Goal: Task Accomplishment & Management: Manage account settings

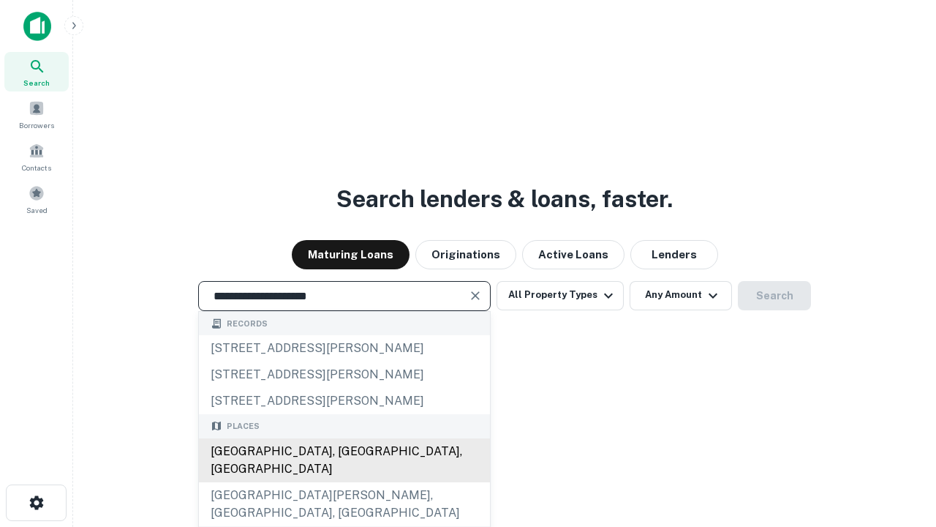
click at [344, 482] on div "[GEOGRAPHIC_DATA], [GEOGRAPHIC_DATA], [GEOGRAPHIC_DATA]" at bounding box center [344, 460] width 291 height 44
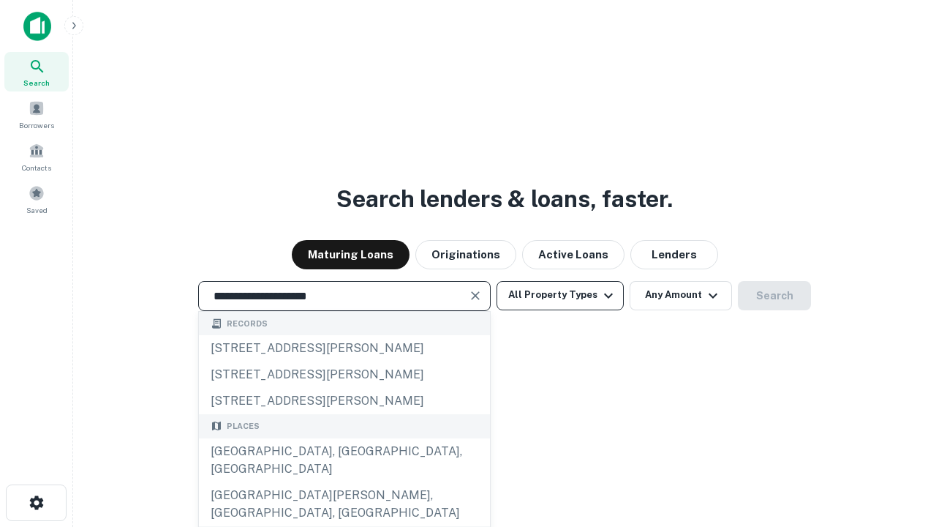
type input "**********"
click at [560, 295] on button "All Property Types" at bounding box center [560, 295] width 127 height 29
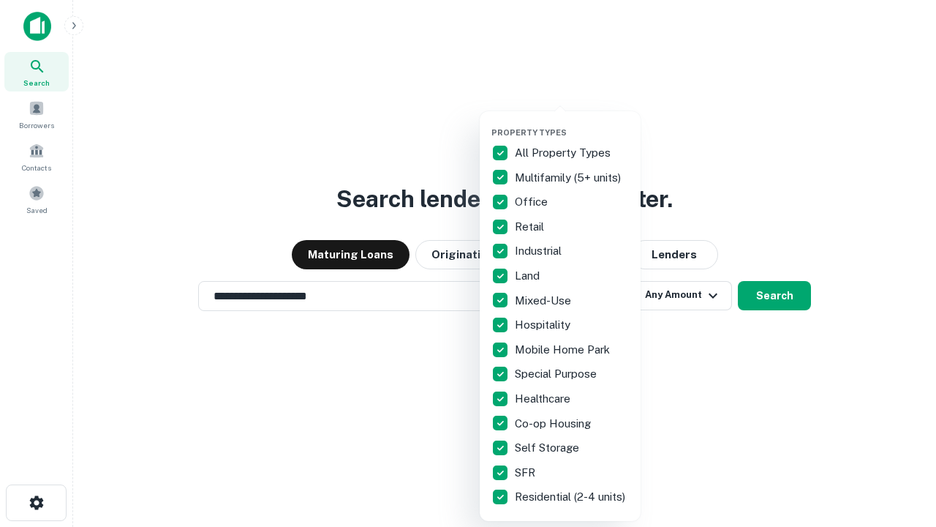
click at [572, 123] on button "button" at bounding box center [572, 123] width 161 height 1
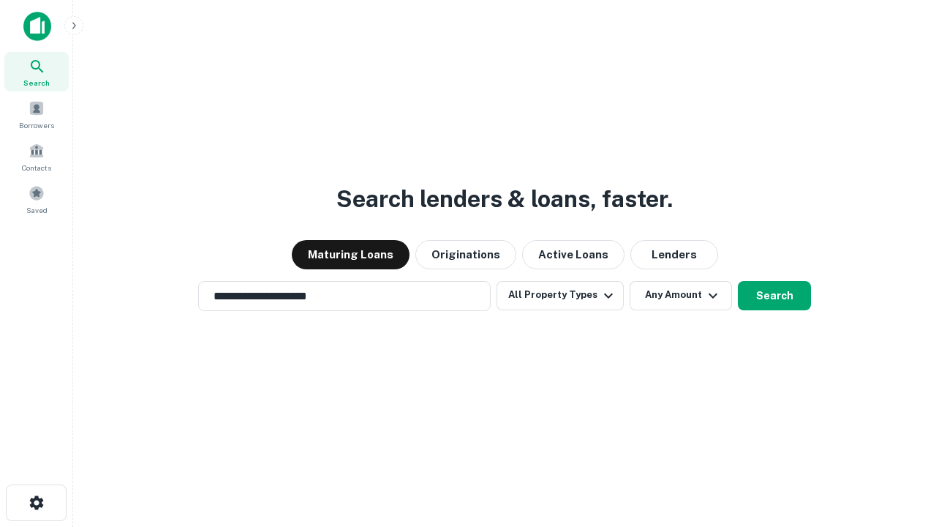
scroll to position [9, 176]
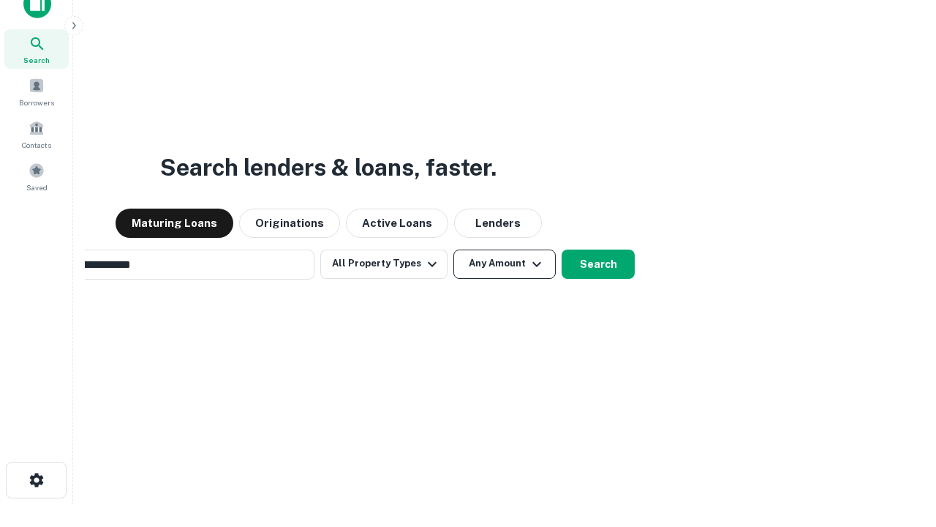
click at [453, 249] on button "Any Amount" at bounding box center [504, 263] width 102 height 29
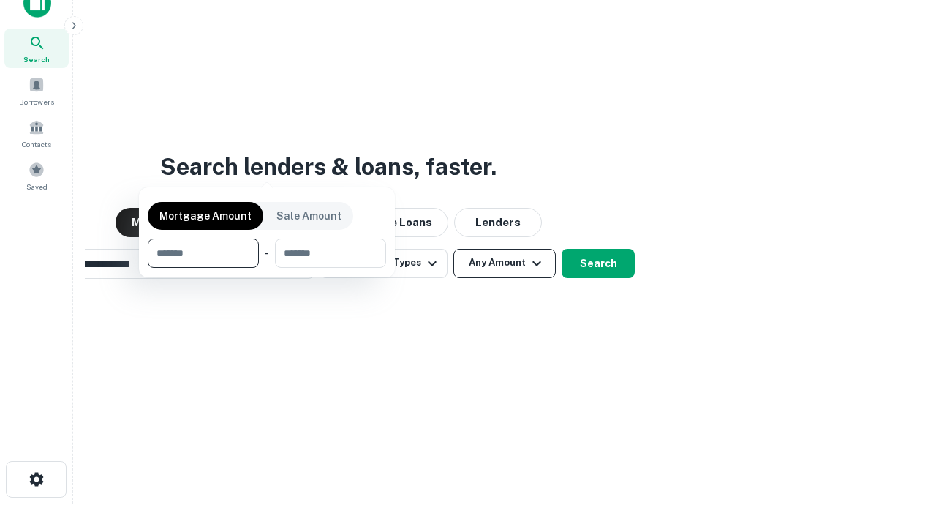
scroll to position [105, 414]
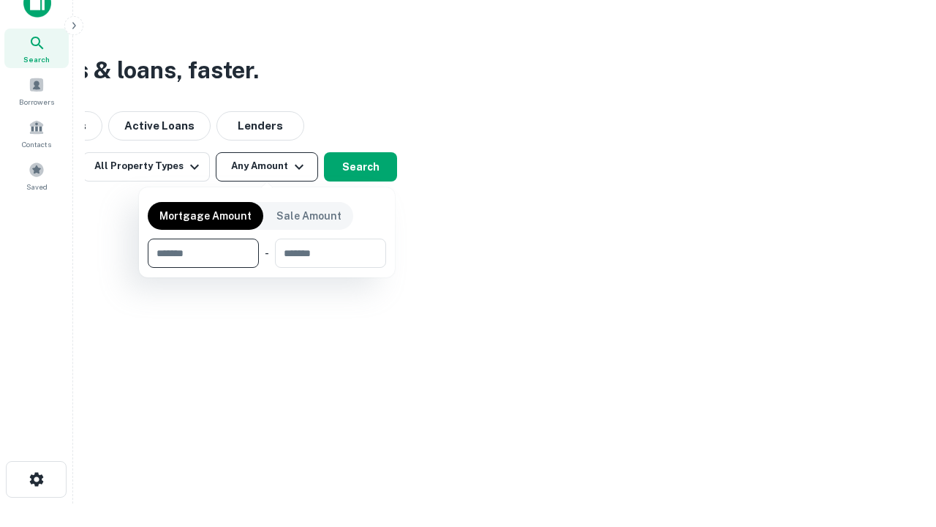
type input "*******"
click at [267, 268] on button "button" at bounding box center [267, 268] width 238 height 1
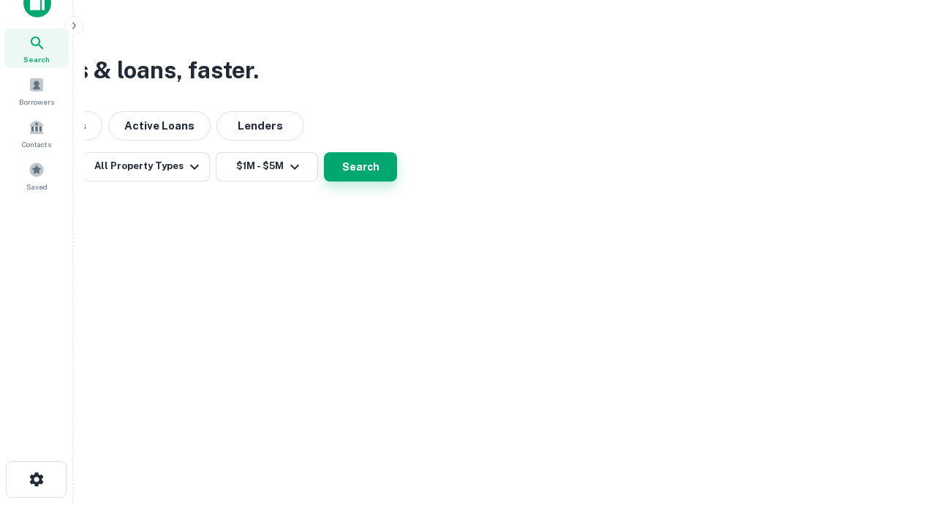
click at [397, 181] on button "Search" at bounding box center [360, 166] width 73 height 29
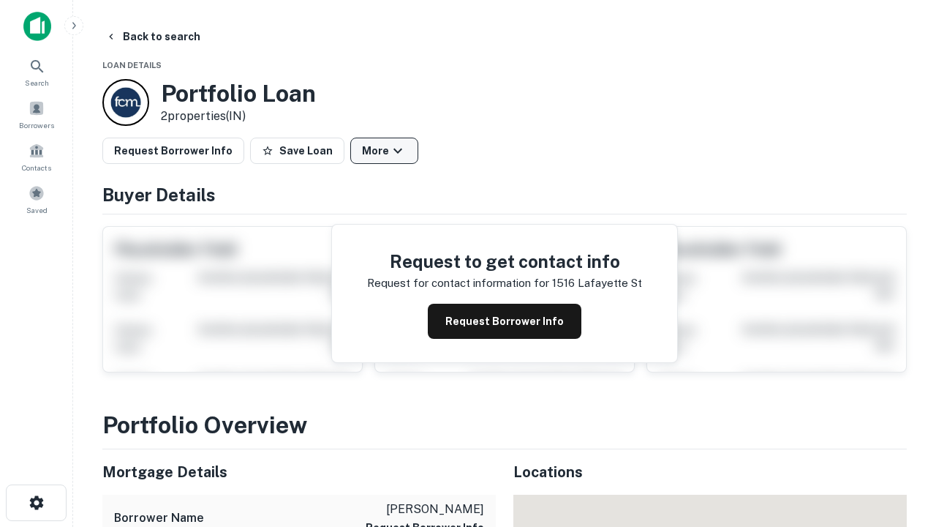
click at [384, 151] on button "More" at bounding box center [384, 151] width 68 height 26
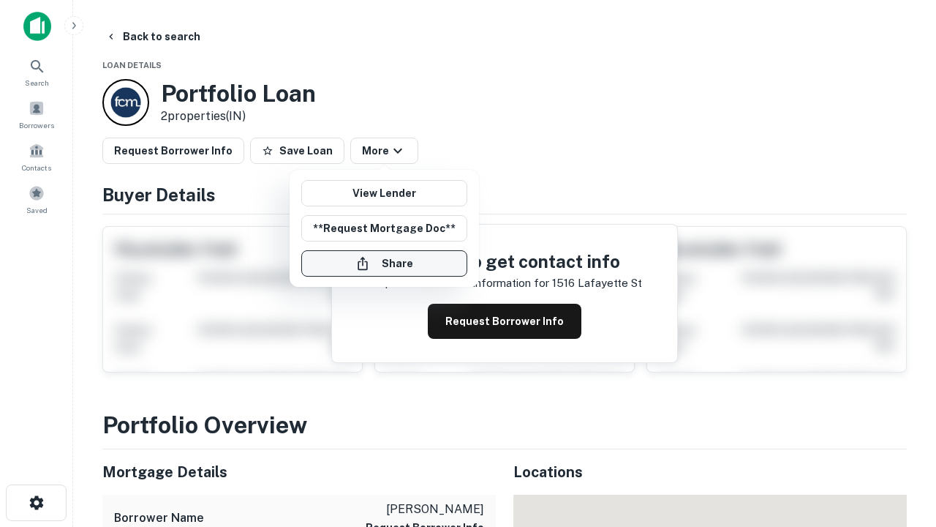
click at [384, 263] on button "Share" at bounding box center [384, 263] width 166 height 26
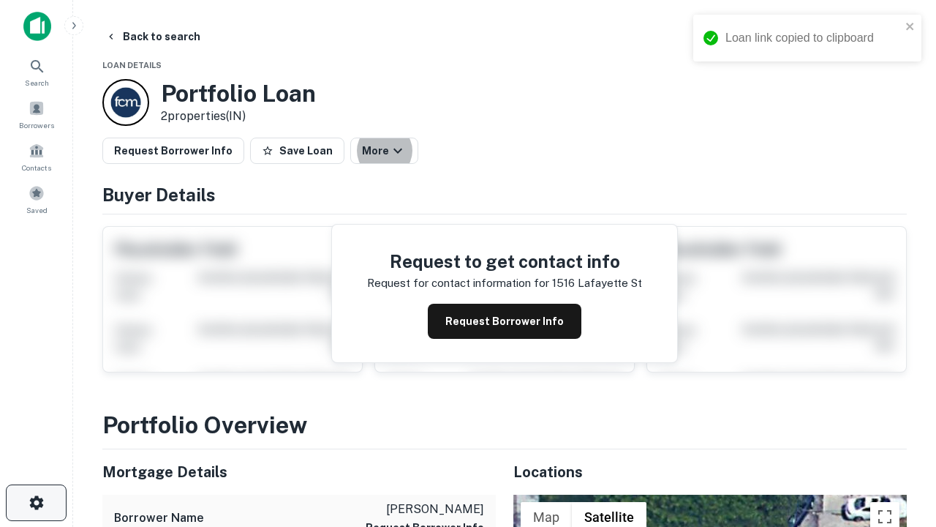
click at [36, 502] on icon "button" at bounding box center [37, 503] width 18 height 18
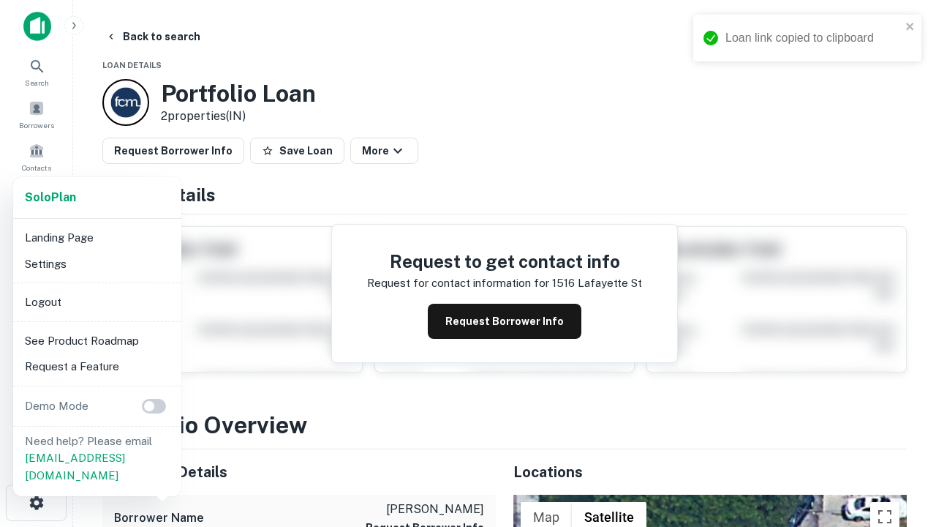
click at [97, 301] on li "Logout" at bounding box center [97, 302] width 157 height 26
